Goal: Information Seeking & Learning: Find specific fact

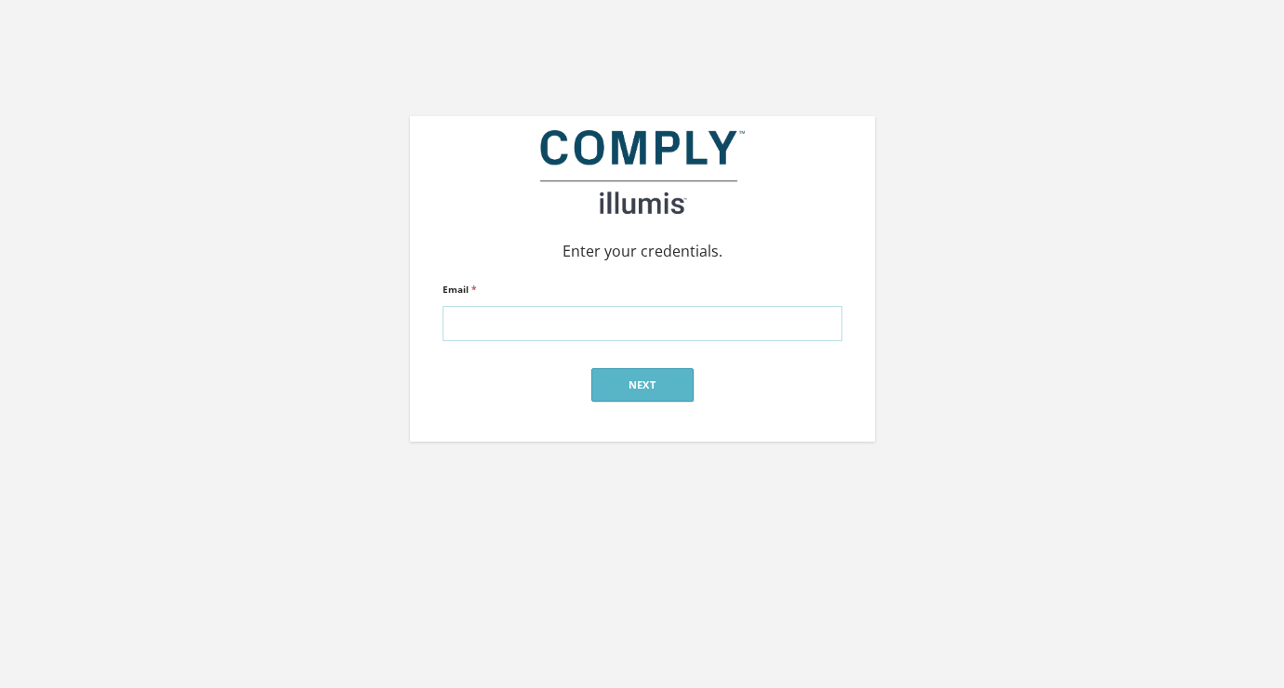
type input "alex@silverstreetstrategies.com"
click input "submit" at bounding box center [0, 0] width 0 height 0
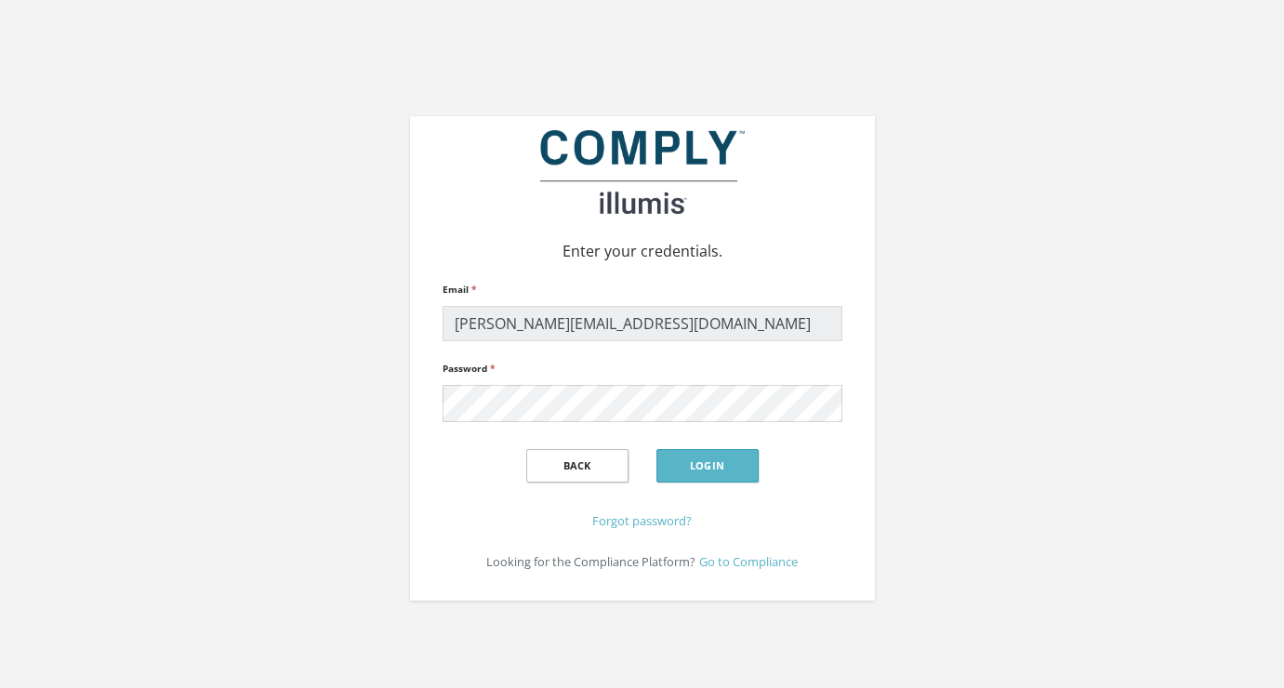
click input "submit" at bounding box center [0, 0] width 0 height 0
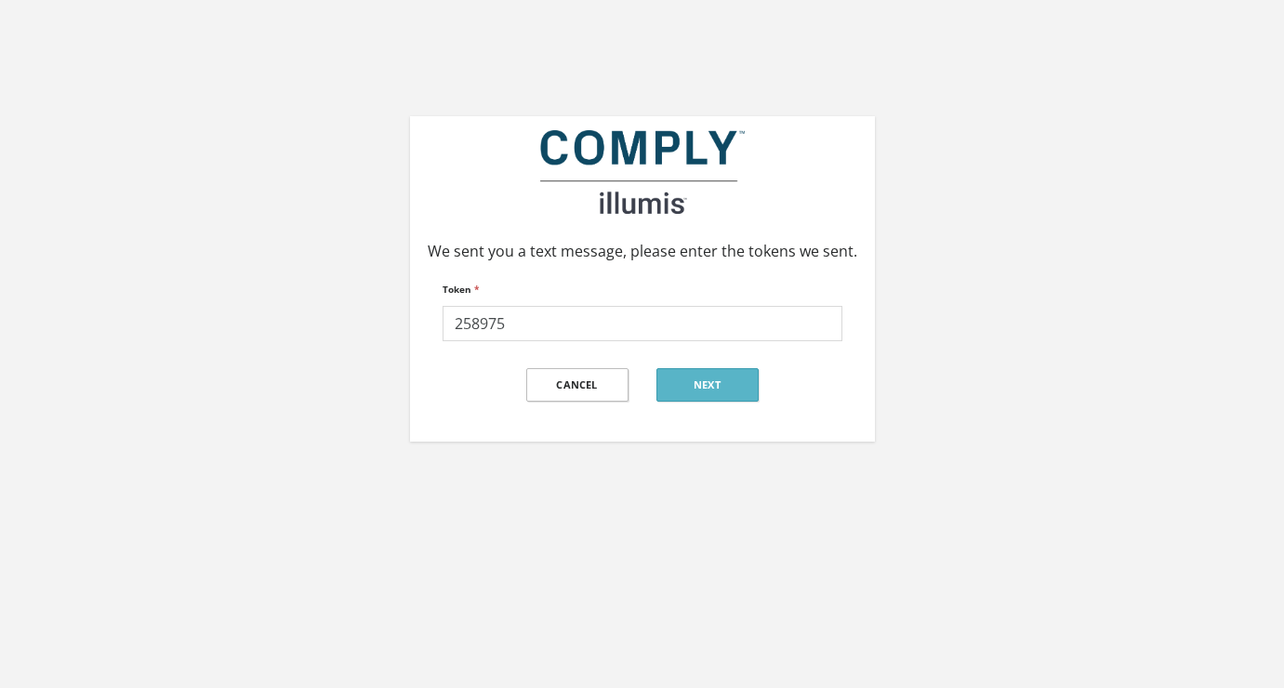
type input "258975"
click input "submit" at bounding box center [0, 0] width 0 height 0
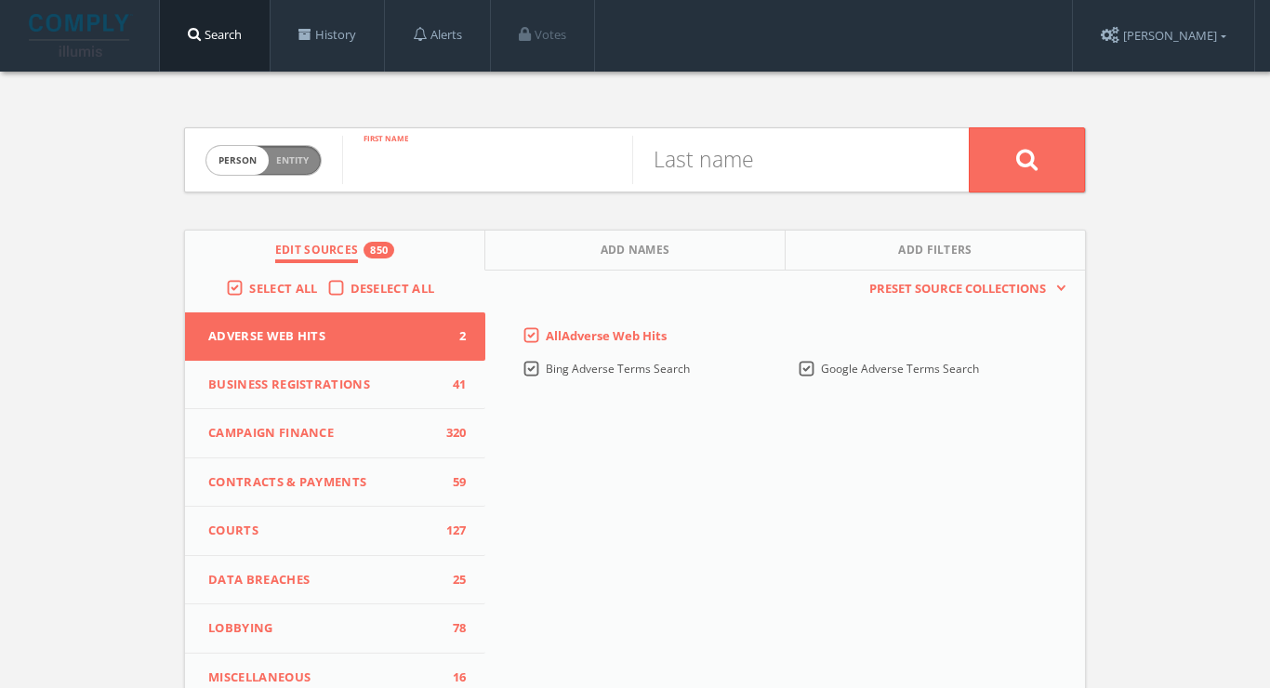
click at [545, 178] on input "text" at bounding box center [487, 160] width 290 height 48
paste input "Sirichan Bahalayodhin"
drag, startPoint x: 462, startPoint y: 163, endPoint x: 604, endPoint y: 165, distance: 142.2
click at [604, 165] on input "Sirichan Bahalayodhin" at bounding box center [487, 160] width 290 height 48
drag, startPoint x: 456, startPoint y: 164, endPoint x: 651, endPoint y: 164, distance: 194.2
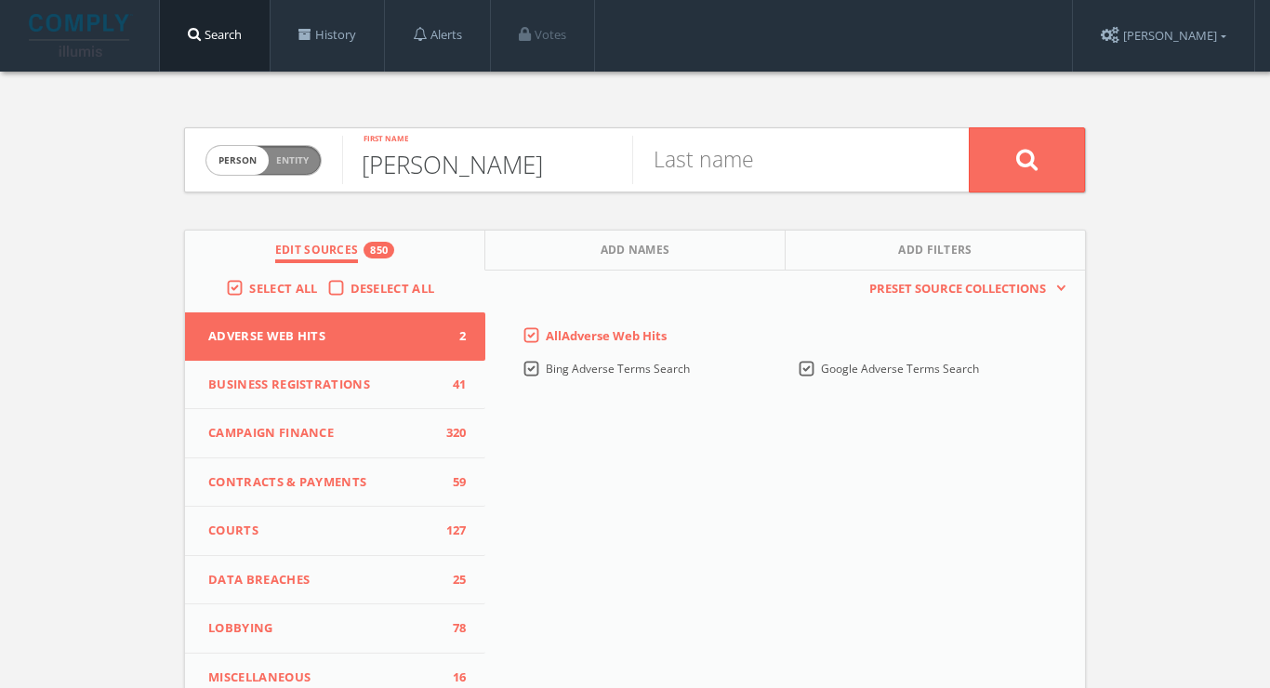
click at [651, 164] on form "Person Entity person Sirichan Bahalayodhin First name Last name" at bounding box center [635, 159] width 902 height 65
click at [637, 156] on input "text" at bounding box center [777, 160] width 290 height 48
drag, startPoint x: 461, startPoint y: 165, endPoint x: 611, endPoint y: 164, distance: 149.6
click at [611, 164] on input "Sirichan Bahalayodhin" at bounding box center [487, 160] width 290 height 48
type input "Sirichan"
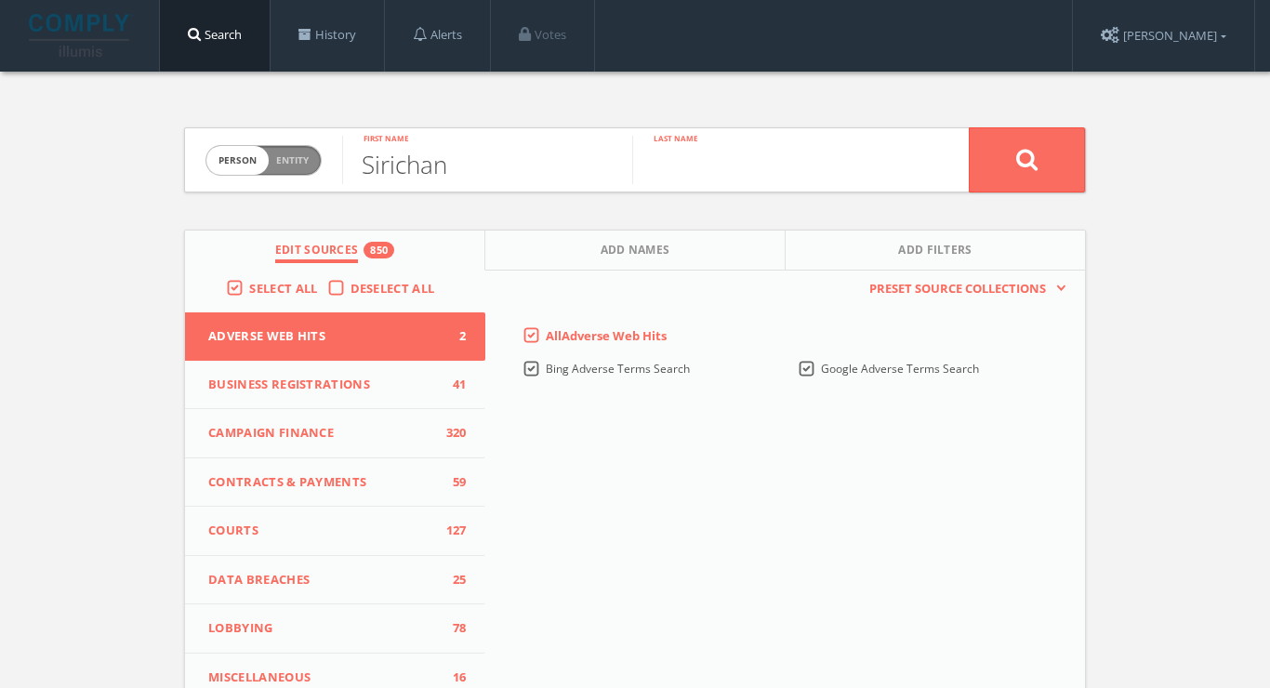
click at [711, 162] on input "text" at bounding box center [777, 160] width 290 height 48
paste input "Bahalayodhin"
type input "Bahalayodhin"
click at [1026, 159] on button at bounding box center [1026, 159] width 116 height 65
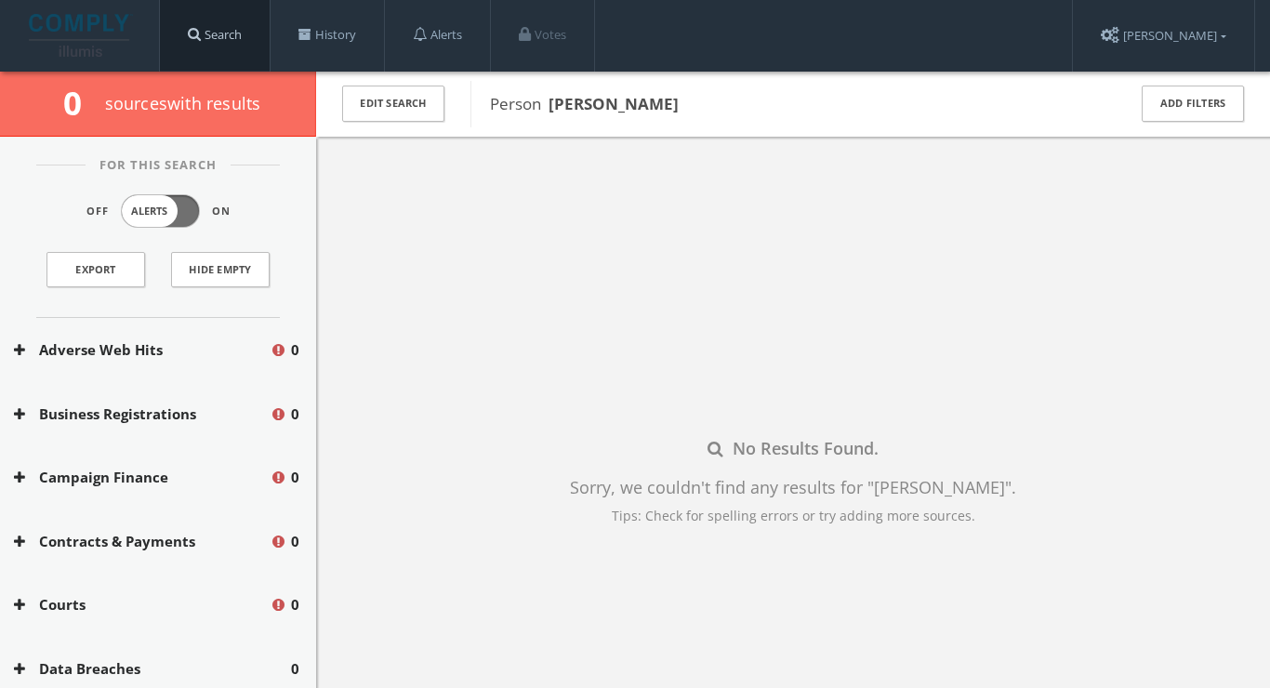
click at [220, 33] on link "Search" at bounding box center [215, 35] width 110 height 71
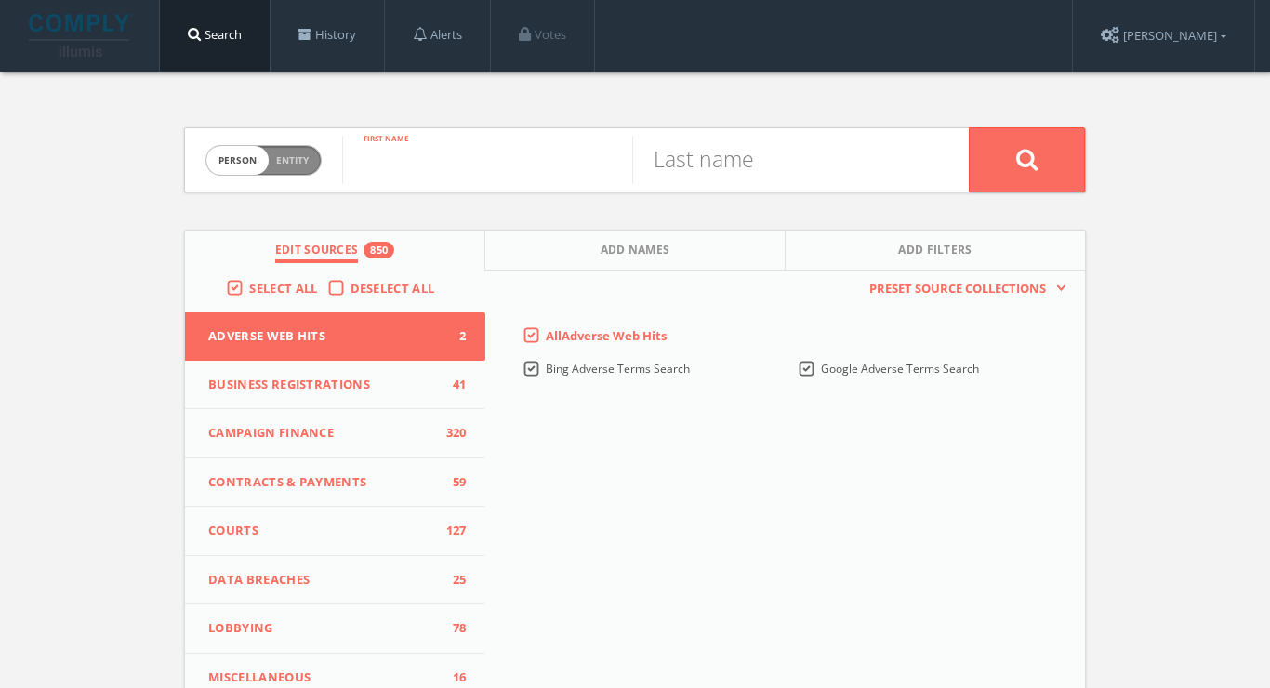
click at [566, 173] on input "text" at bounding box center [487, 160] width 290 height 48
type input "nathan"
type input "waldon"
click at [1026, 159] on button at bounding box center [1026, 159] width 116 height 65
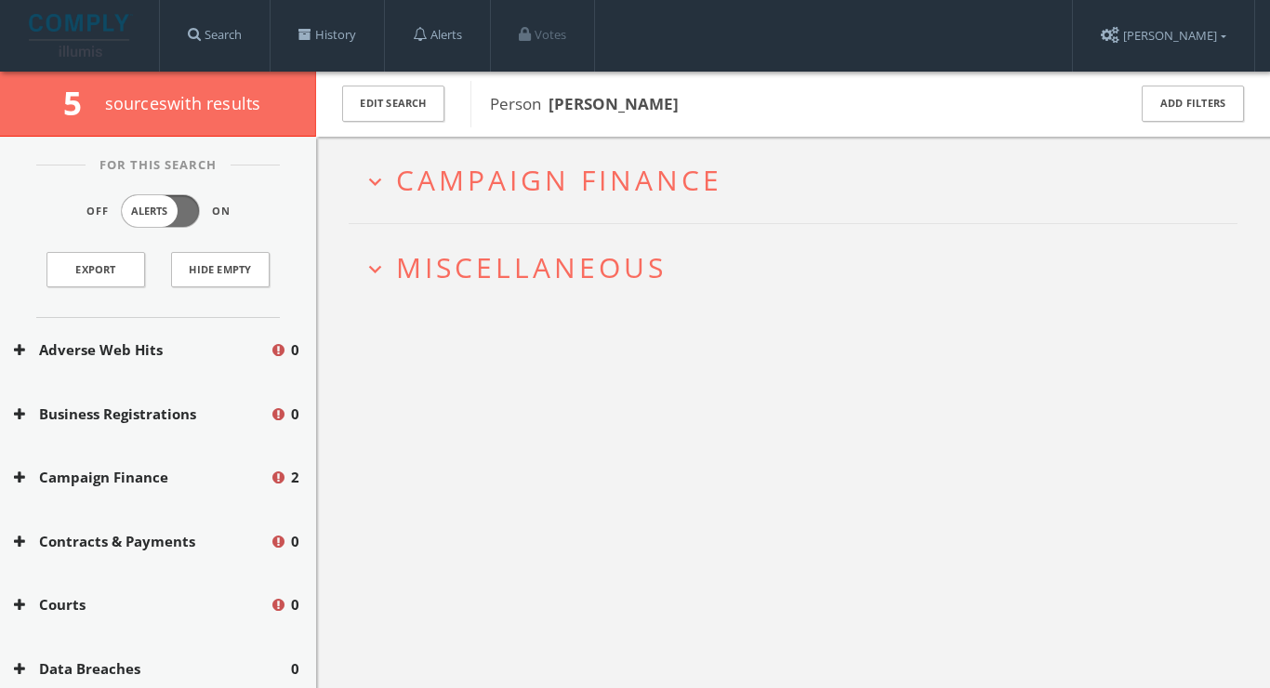
click at [623, 184] on span "Campaign Finance" at bounding box center [559, 180] width 326 height 38
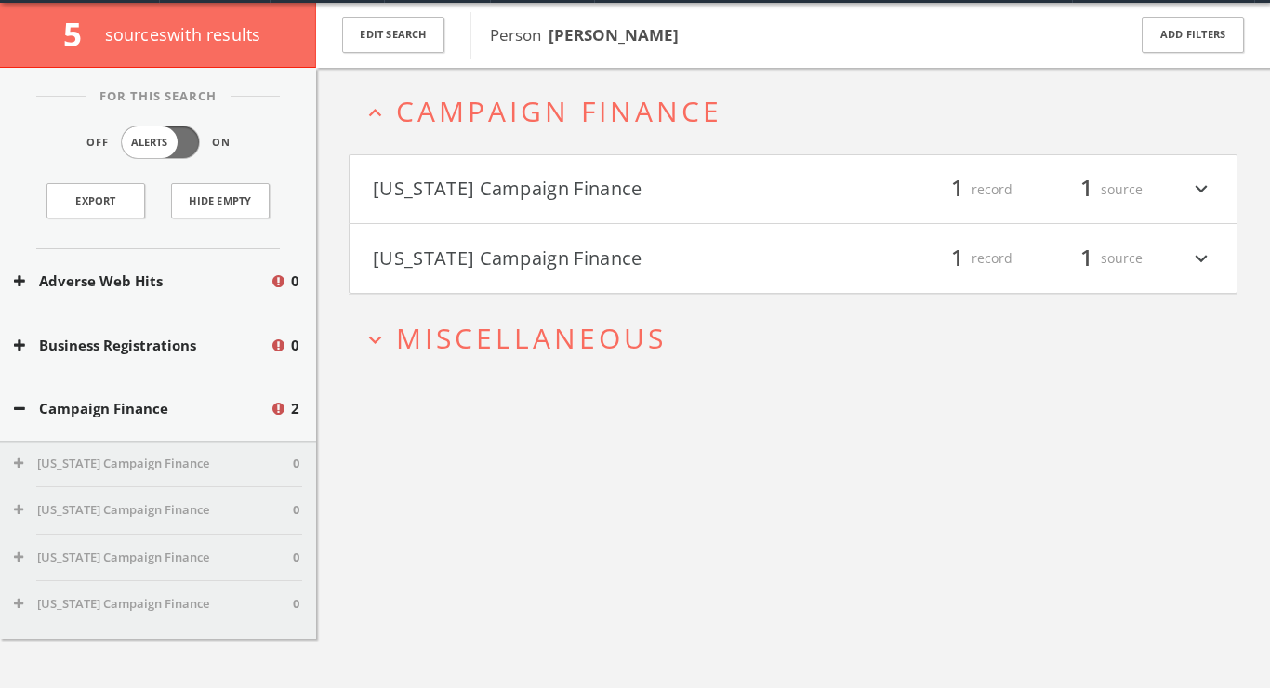
click at [556, 340] on span "Miscellaneous" at bounding box center [531, 338] width 270 height 38
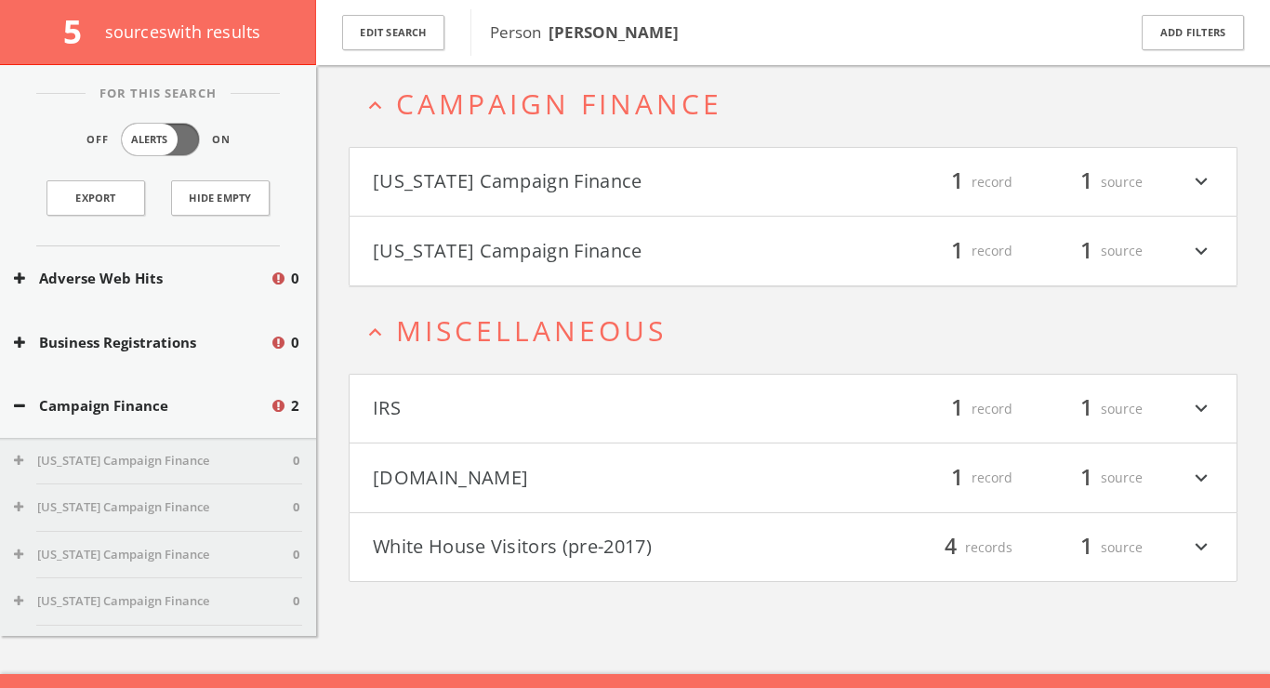
scroll to position [108, 0]
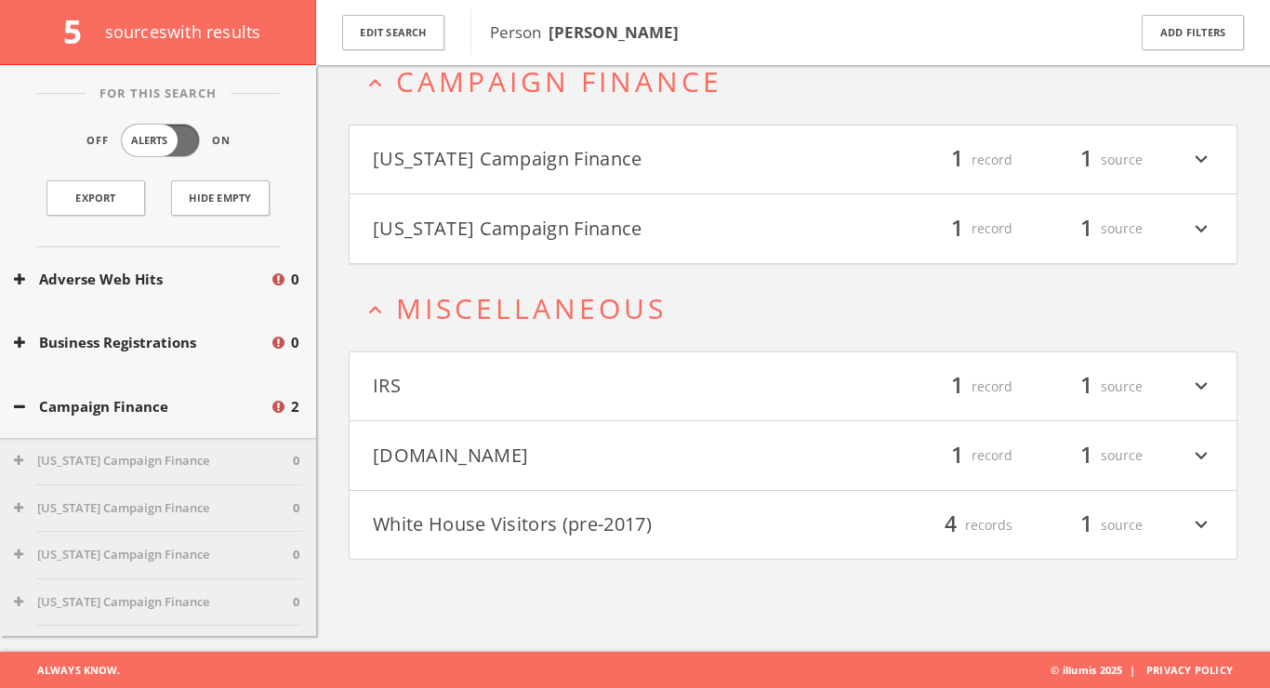
click at [563, 438] on h4 "Mugshots.com filter_list 1 record 1 source expand_more" at bounding box center [792, 455] width 887 height 69
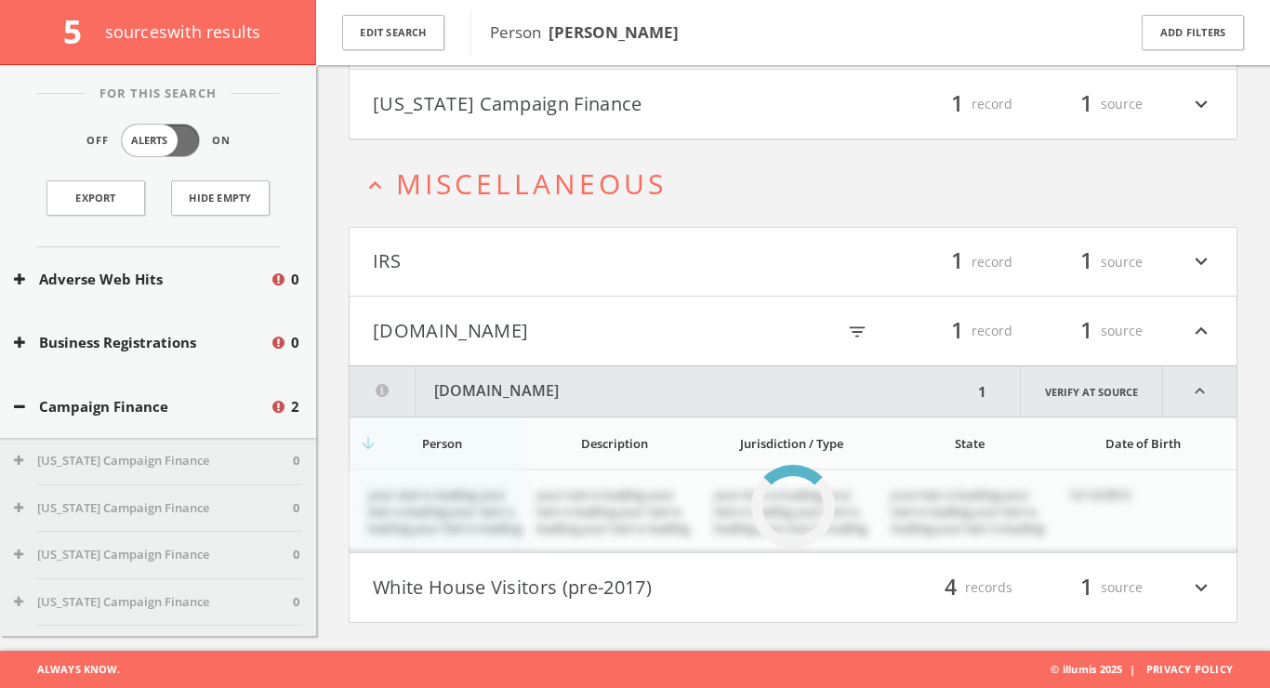
scroll to position [201, 0]
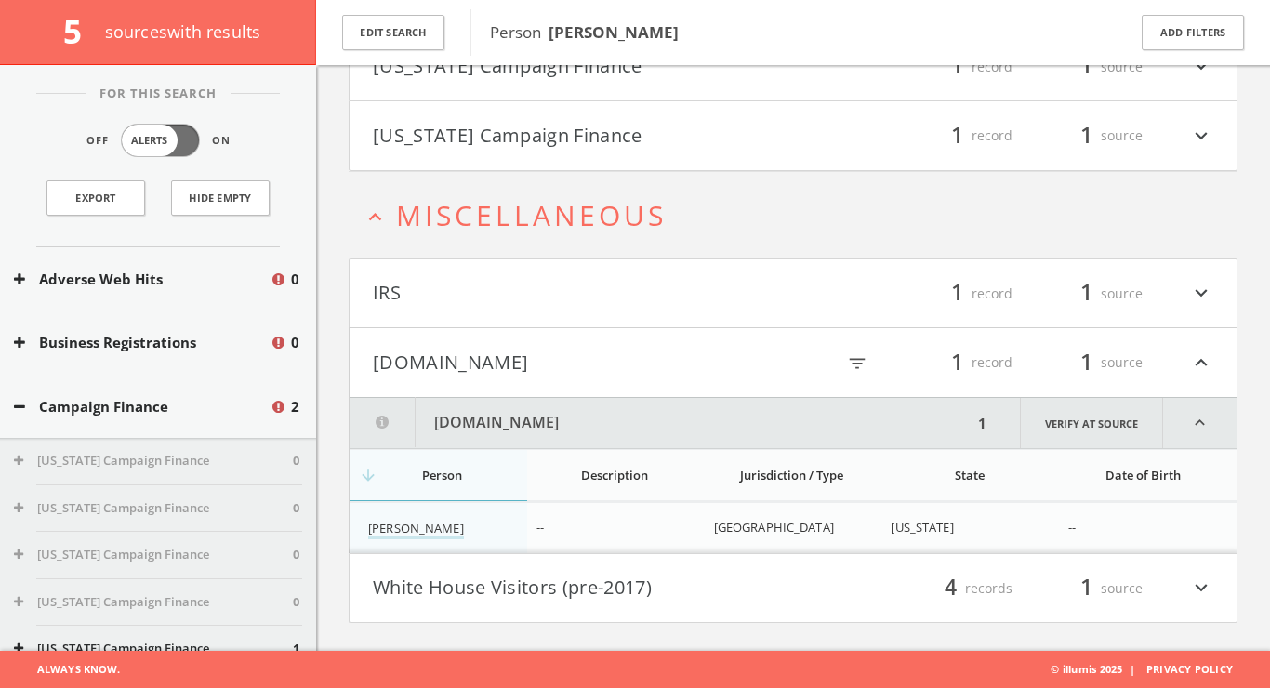
click at [596, 312] on h4 "IRS filter_list 1 record 1 source expand_more" at bounding box center [792, 293] width 887 height 69
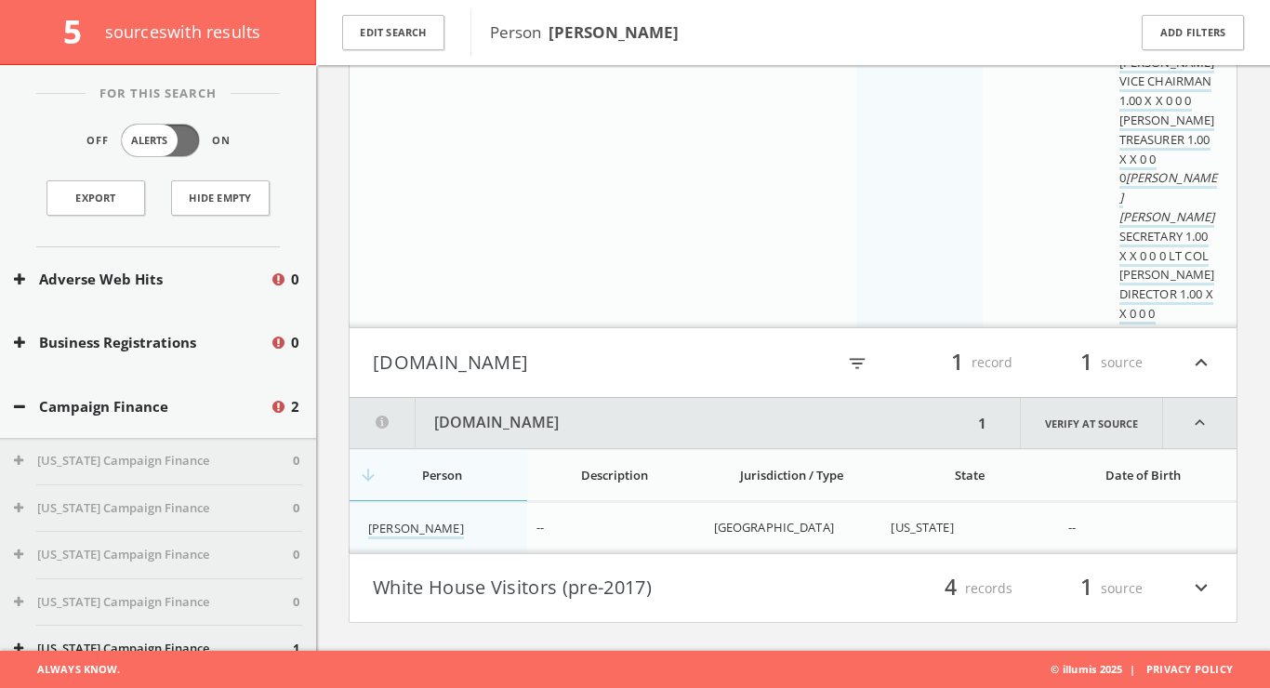
click at [526, 609] on h4 "White House Visitors (pre-2017) filter_list 4 records 1 source expand_more" at bounding box center [792, 588] width 887 height 69
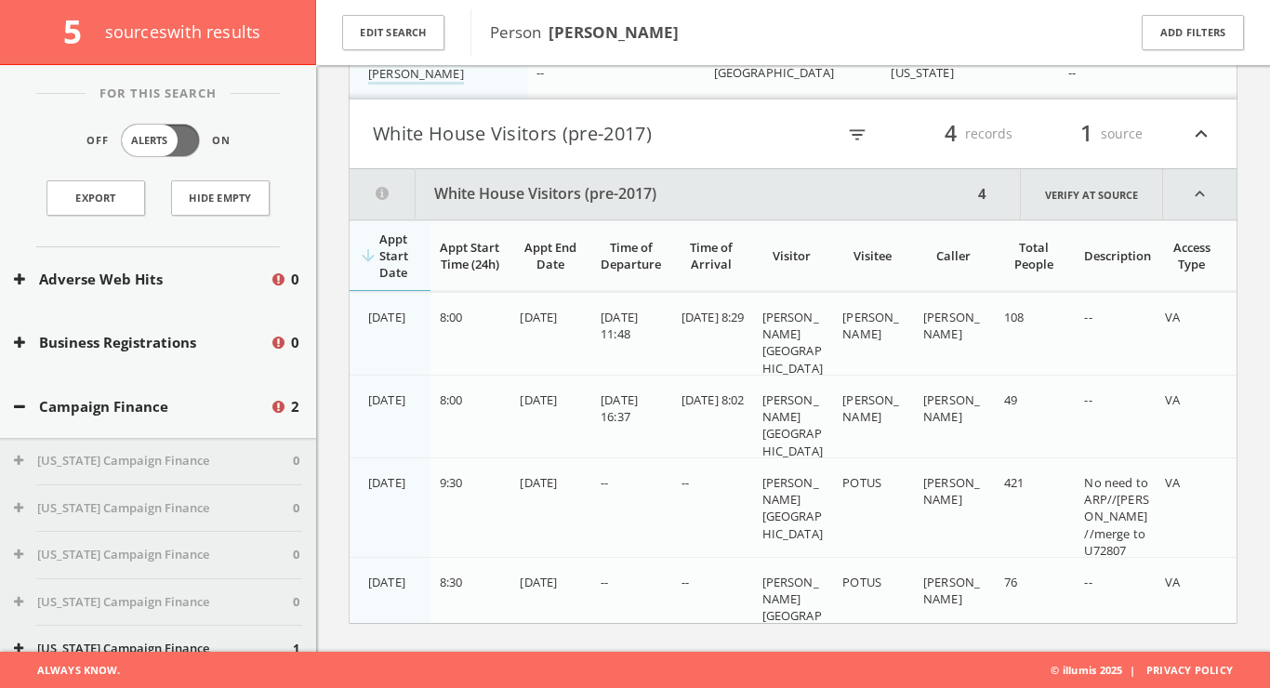
scroll to position [0, 0]
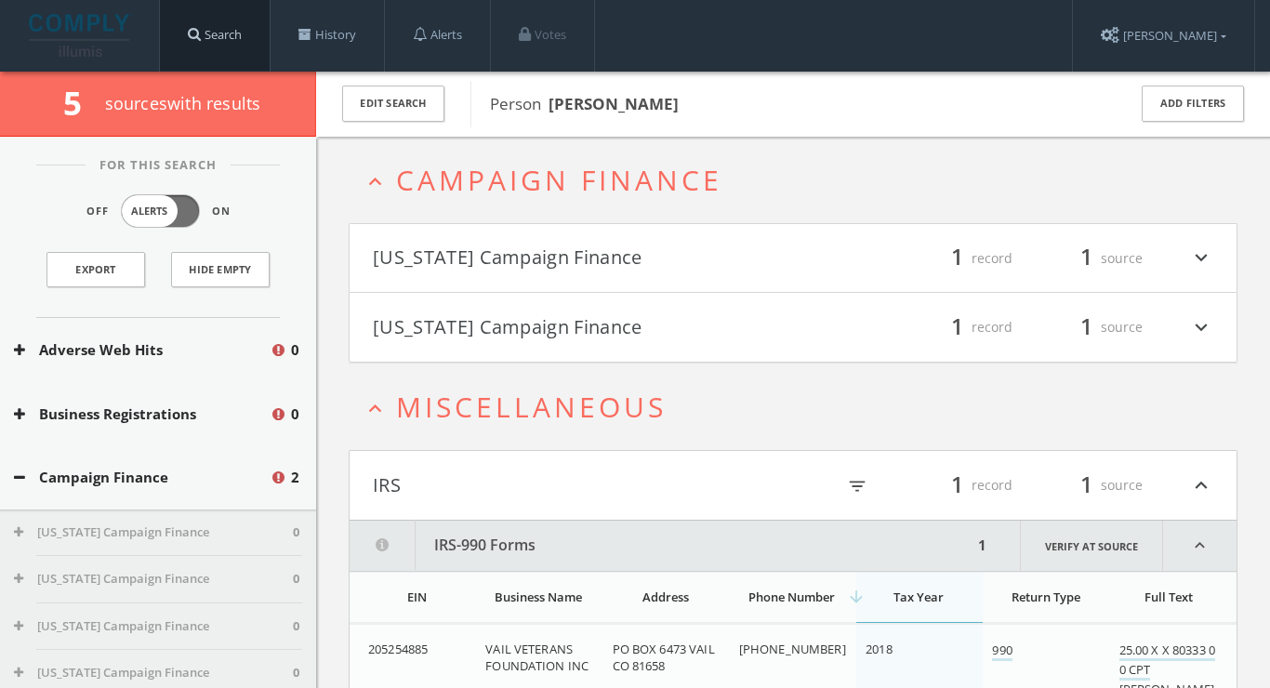
click at [233, 42] on link "Search" at bounding box center [215, 35] width 110 height 71
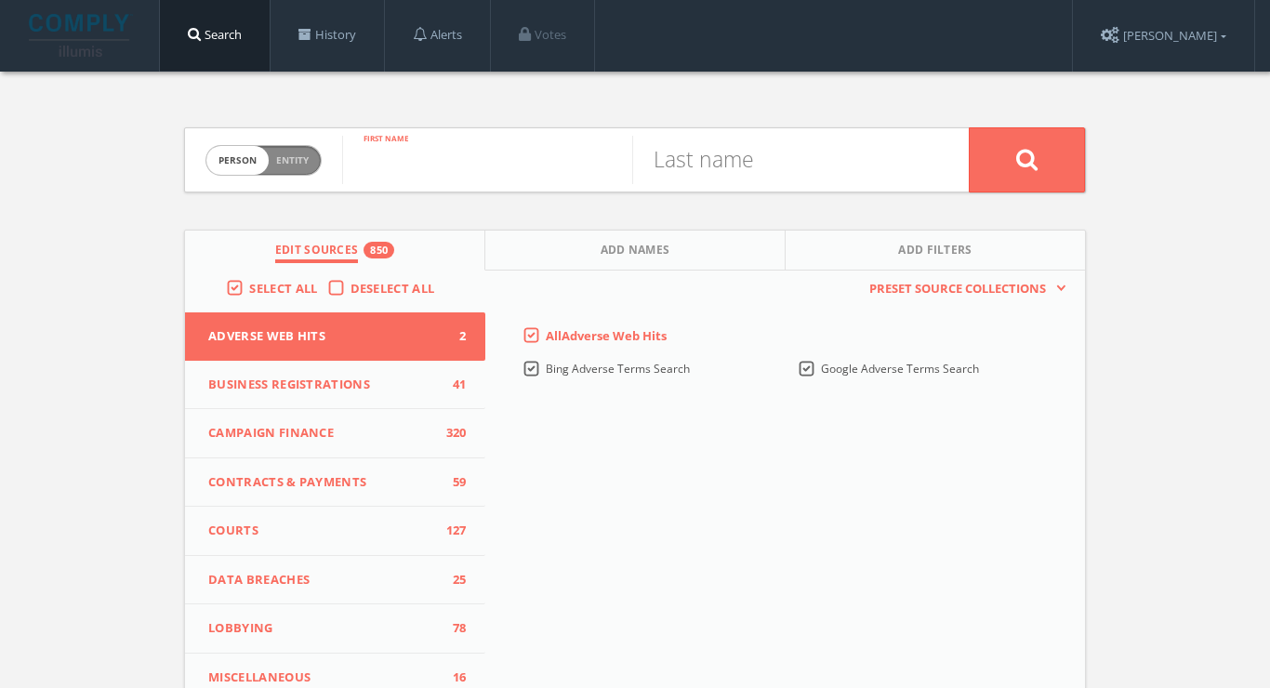
click at [499, 168] on input "text" at bounding box center [487, 160] width 290 height 48
paste input "Pierre Chanjou-Leclercq"
drag, startPoint x: 434, startPoint y: 161, endPoint x: 724, endPoint y: 162, distance: 290.0
click at [724, 162] on form "Person Entity person Pierre Chanjou-Leclercq First name Last name" at bounding box center [635, 159] width 902 height 65
type input "Pierre"
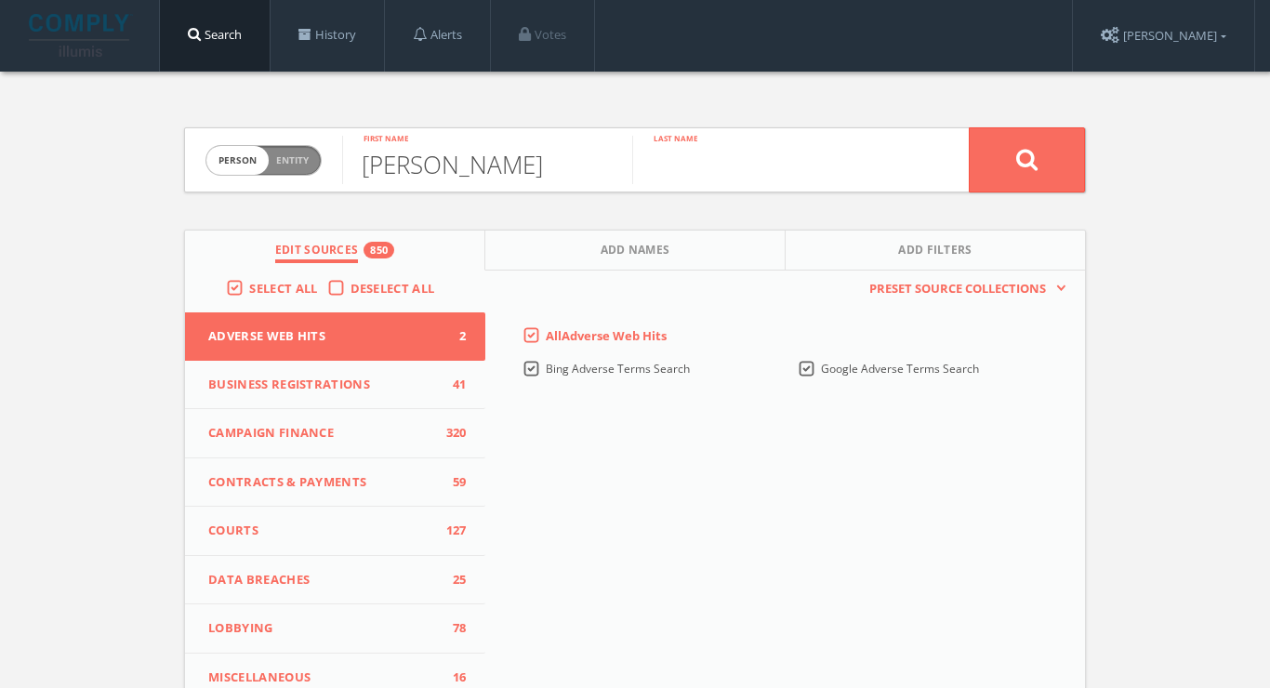
click at [726, 163] on input "text" at bounding box center [777, 160] width 290 height 48
paste input "Chanjou-Leclercq"
type input "Chanjou-Leclercq"
click at [1026, 159] on button at bounding box center [1026, 159] width 116 height 65
